Goal: Communication & Community: Answer question/provide support

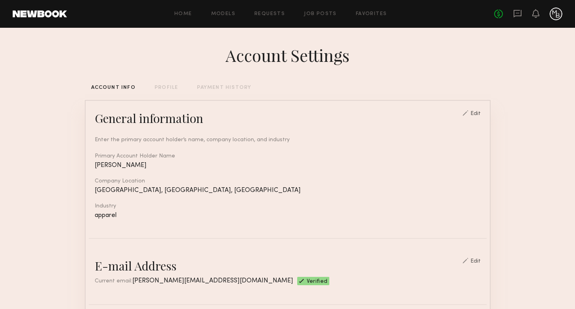
click at [511, 9] on div "No fees up to $5,000" at bounding box center [528, 14] width 68 height 13
click at [515, 11] on icon at bounding box center [517, 13] width 9 height 9
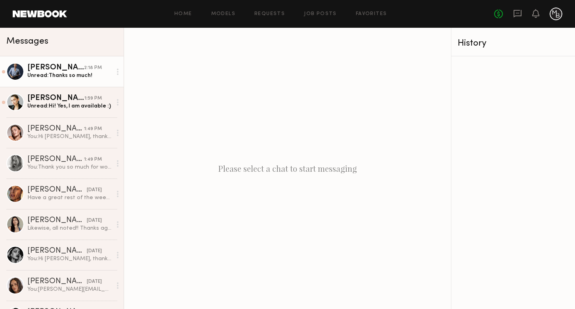
click at [45, 69] on div "[PERSON_NAME]" at bounding box center [55, 68] width 57 height 8
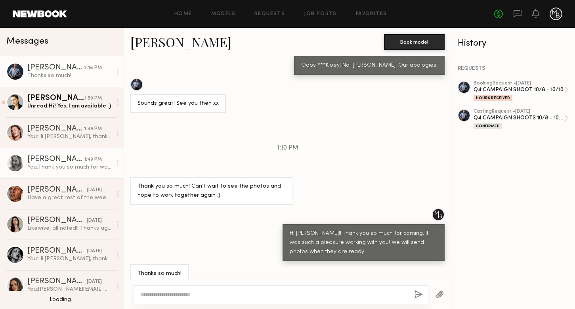
scroll to position [24, 0]
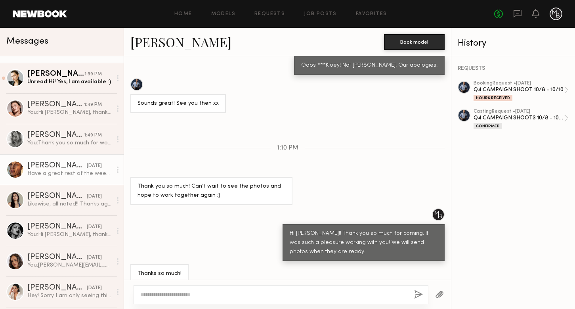
click at [64, 166] on div "[PERSON_NAME]" at bounding box center [56, 166] width 59 height 8
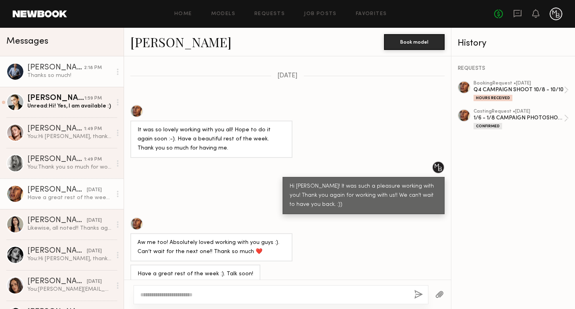
click at [54, 80] on link "Kloey R. 2:18 PM Thanks so much!" at bounding box center [62, 71] width 124 height 31
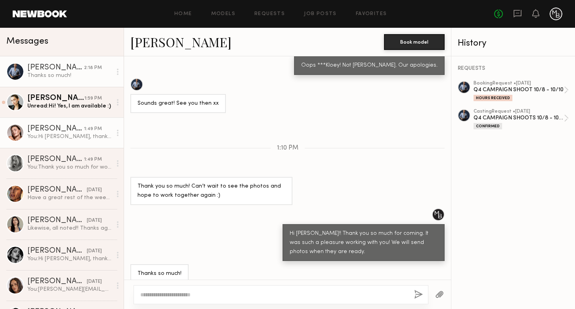
click at [54, 125] on div "[PERSON_NAME]" at bounding box center [55, 129] width 57 height 8
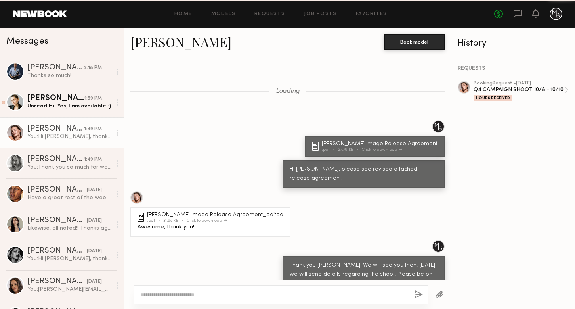
scroll to position [703, 0]
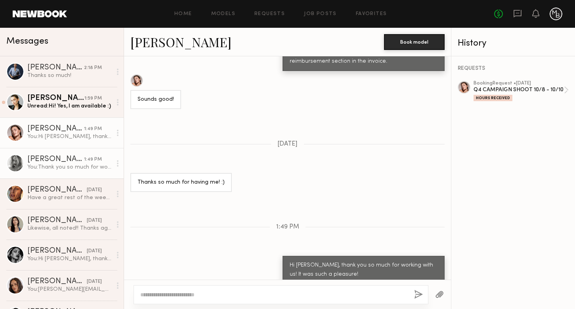
click at [54, 170] on div "You: Thank you so much for working with us. It was such a pleasure!" at bounding box center [69, 167] width 84 height 8
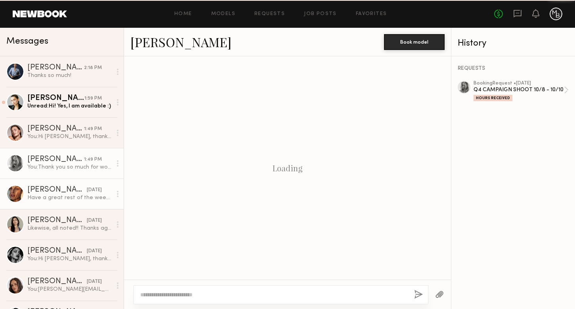
scroll to position [708, 0]
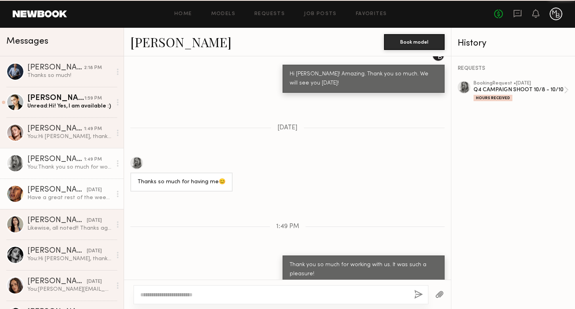
click at [61, 188] on div "[PERSON_NAME]" at bounding box center [56, 190] width 59 height 8
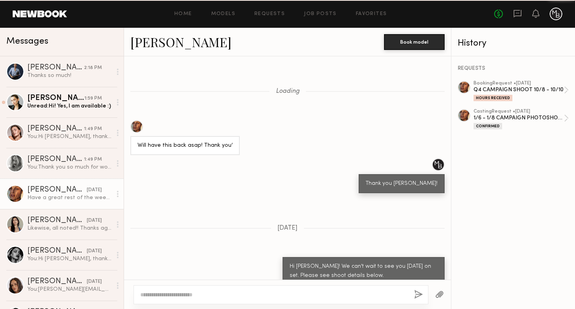
scroll to position [601, 0]
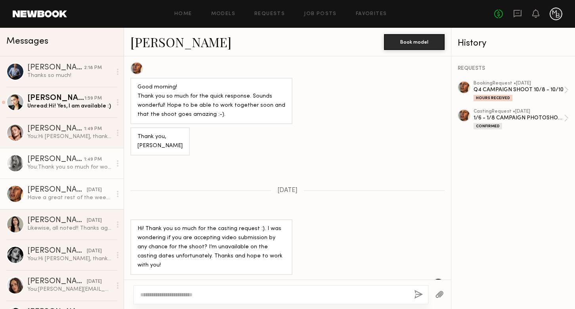
scroll to position [4267, 0]
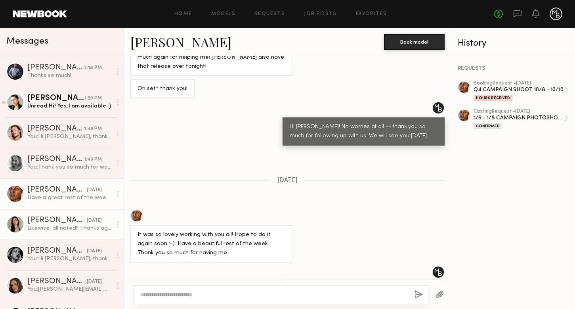
click at [76, 229] on div "Likewise, all noted!! Thanks again for having me 🫶🏽" at bounding box center [69, 228] width 84 height 8
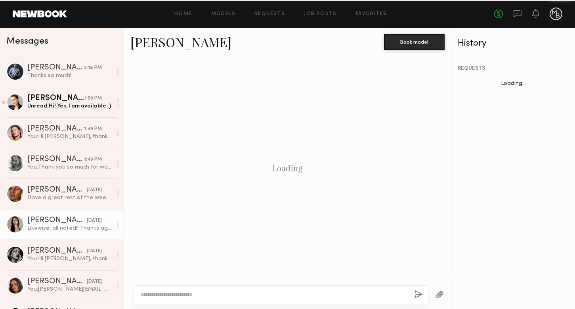
scroll to position [565, 0]
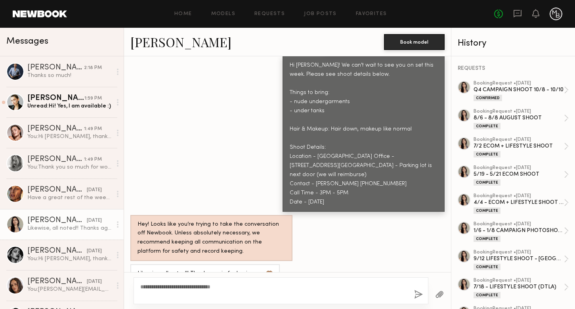
type textarea "**********"
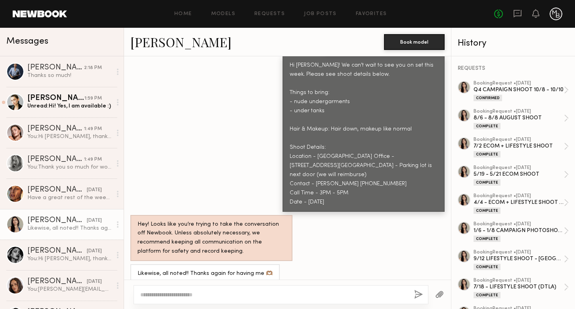
scroll to position [723, 0]
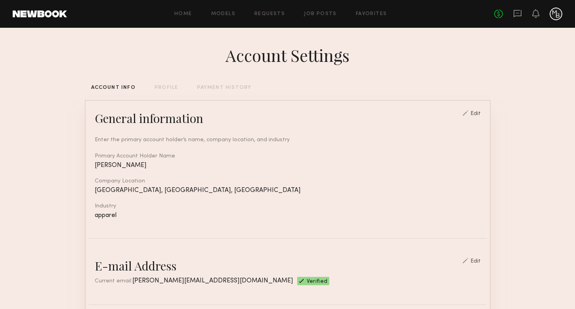
click at [517, 6] on header "Home Models Requests Job Posts Favorites Sign Out No fees up to $5,000" at bounding box center [287, 14] width 575 height 28
click at [518, 10] on icon at bounding box center [517, 14] width 8 height 8
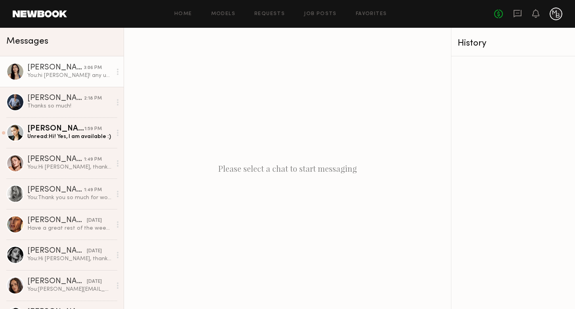
click at [51, 77] on div "You: hi sharon! any update on your ETA?" at bounding box center [69, 76] width 84 height 8
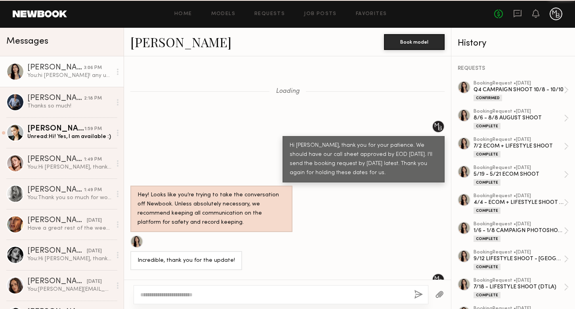
scroll to position [565, 0]
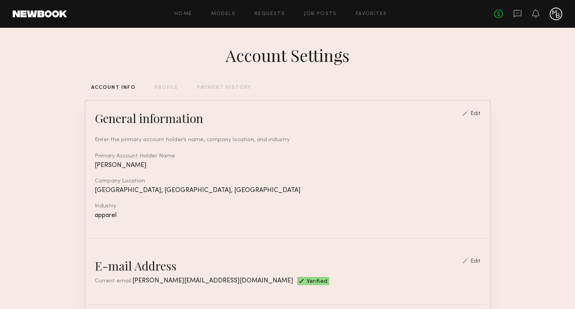
click at [510, 13] on div "No fees up to $5,000" at bounding box center [528, 14] width 68 height 13
click at [514, 13] on icon at bounding box center [517, 14] width 8 height 8
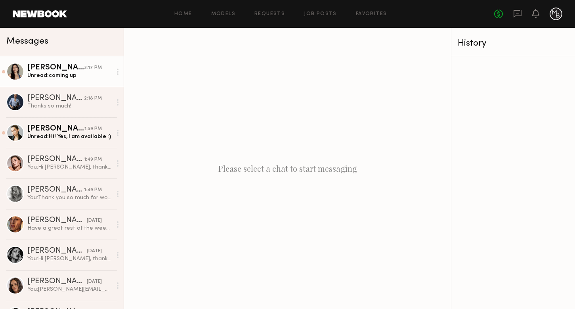
click at [88, 61] on link "[PERSON_NAME] 3:17 PM Unread: coming up" at bounding box center [62, 71] width 124 height 31
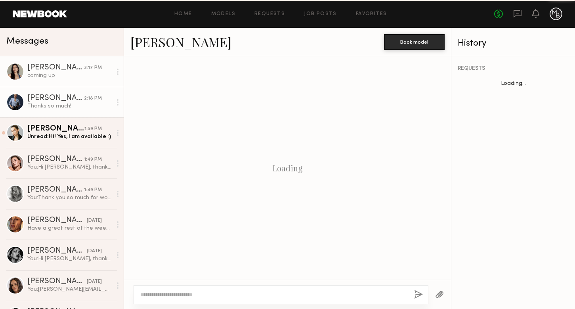
scroll to position [488, 0]
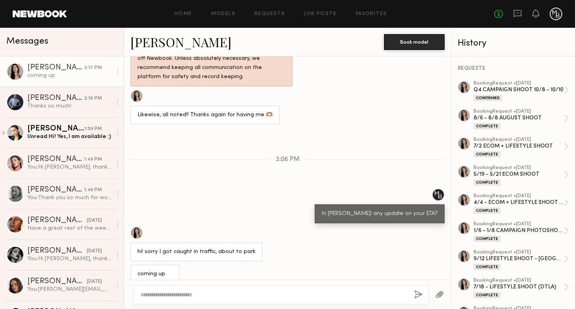
click at [169, 293] on textarea at bounding box center [273, 294] width 267 height 8
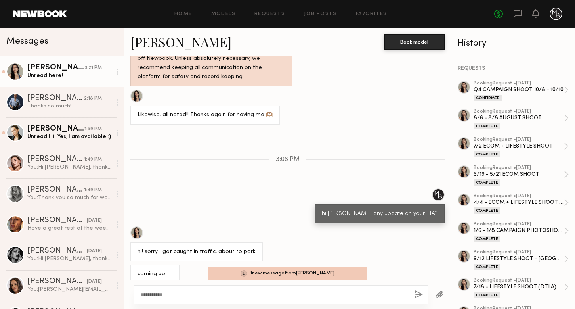
type textarea "**********"
click at [156, 292] on textarea "**********" at bounding box center [273, 294] width 267 height 8
click at [274, 272] on div "1 new message from [PERSON_NAME]" at bounding box center [287, 273] width 158 height 12
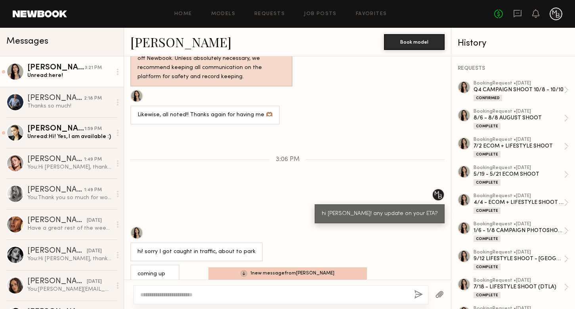
scroll to position [571, 0]
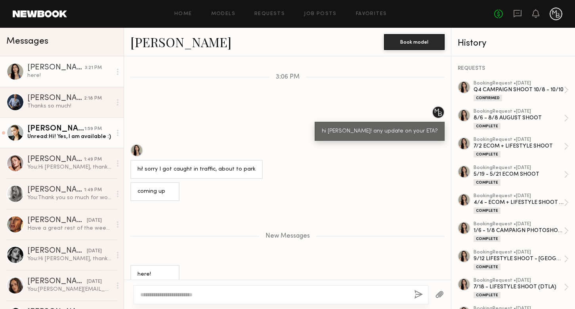
click at [82, 134] on div "Unread: Hi! Yes, I am available :)" at bounding box center [69, 137] width 84 height 8
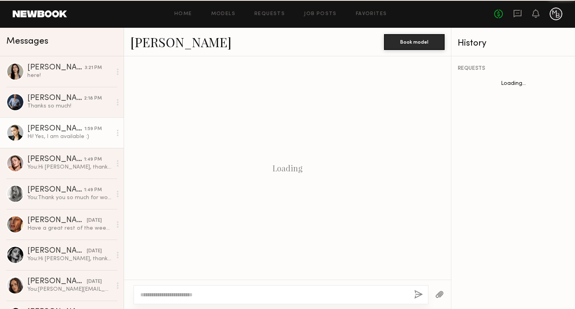
scroll to position [494, 0]
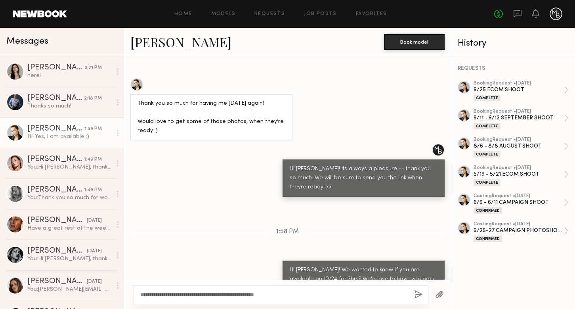
click at [281, 299] on div "**********" at bounding box center [281, 294] width 295 height 19
click at [285, 294] on textarea "**********" at bounding box center [273, 294] width 267 height 8
type textarea "**********"
